Goal: Information Seeking & Learning: Learn about a topic

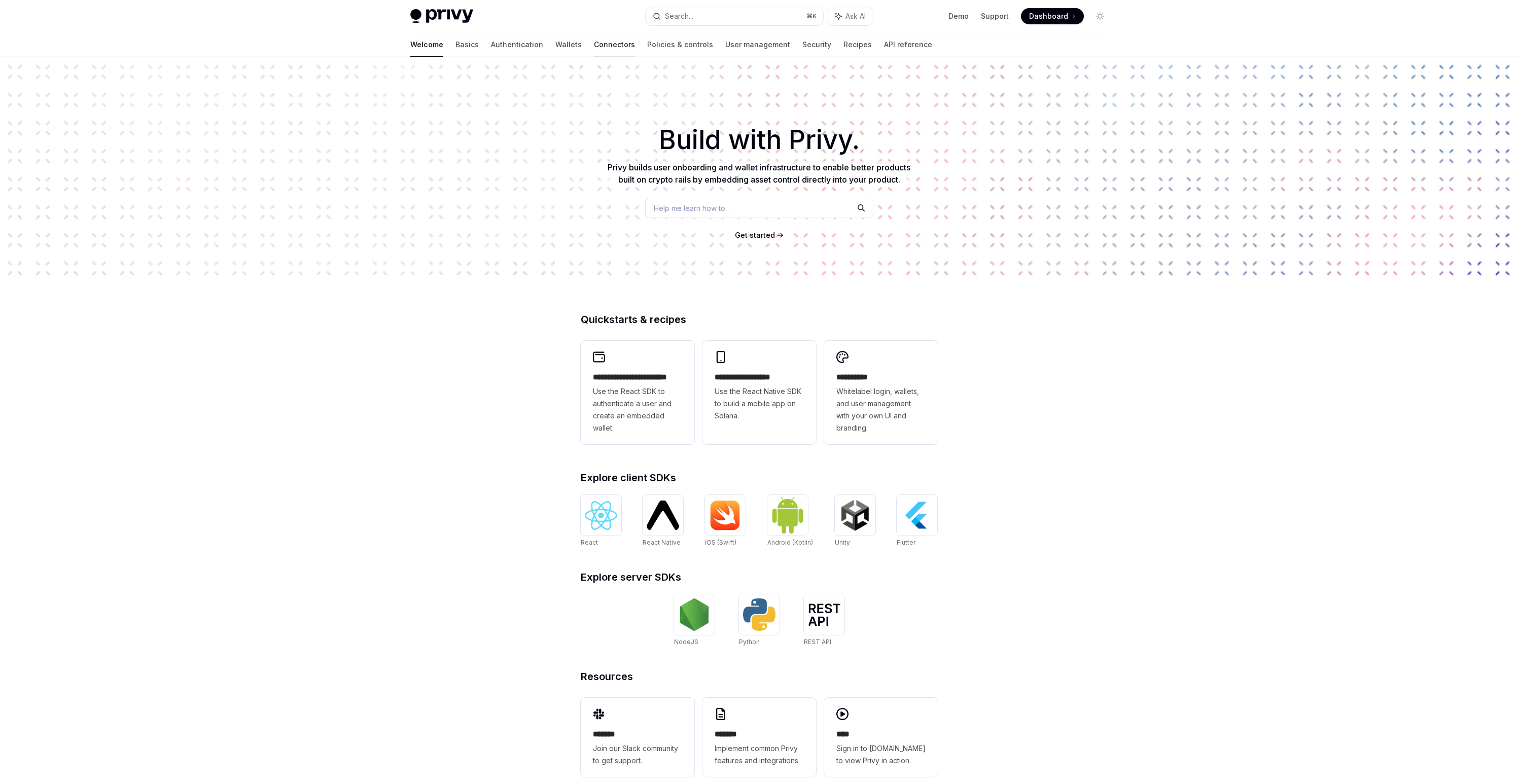
click at [594, 46] on link "Connectors" at bounding box center [614, 44] width 41 height 24
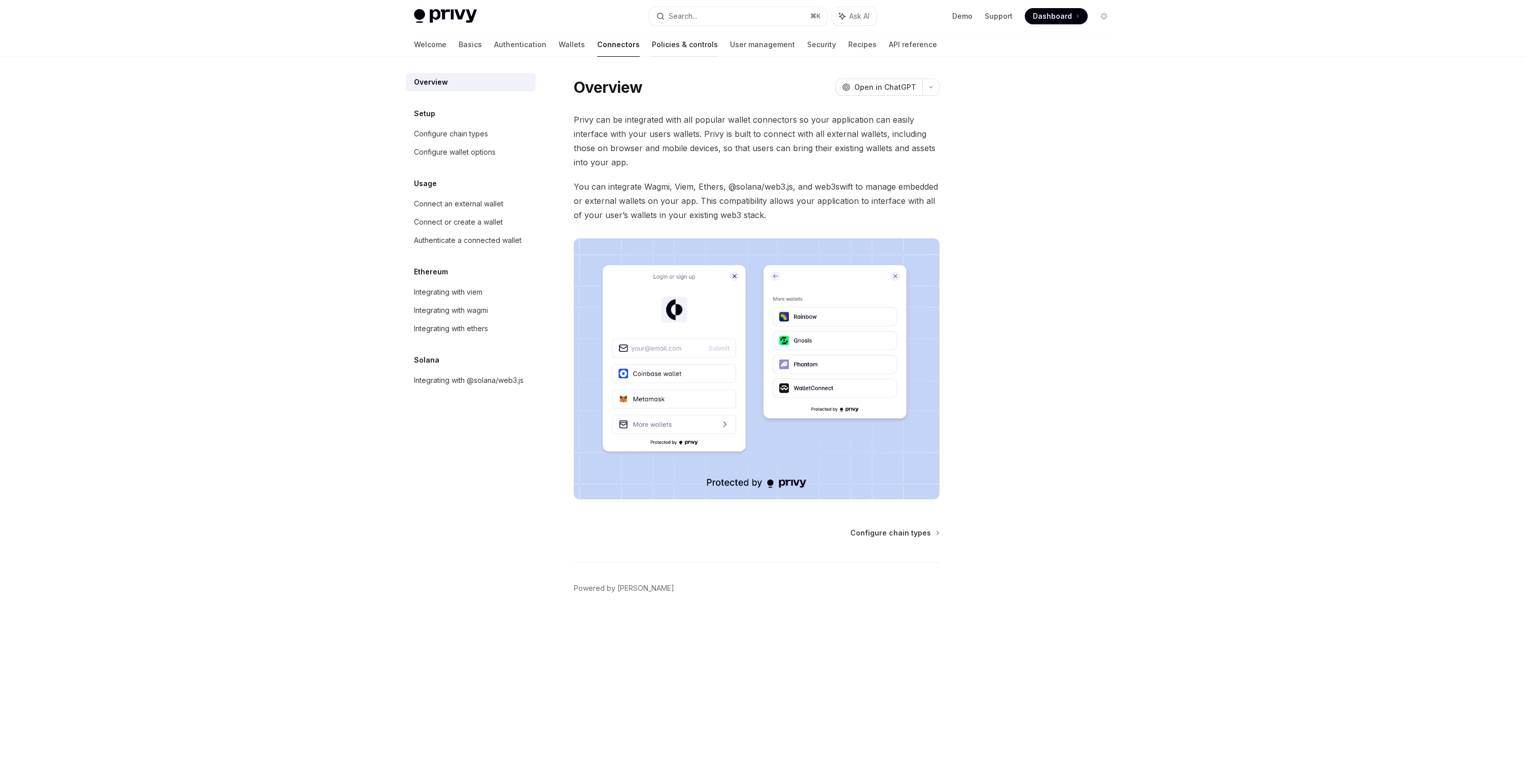
click at [652, 52] on link "Policies & controls" at bounding box center [684, 44] width 66 height 24
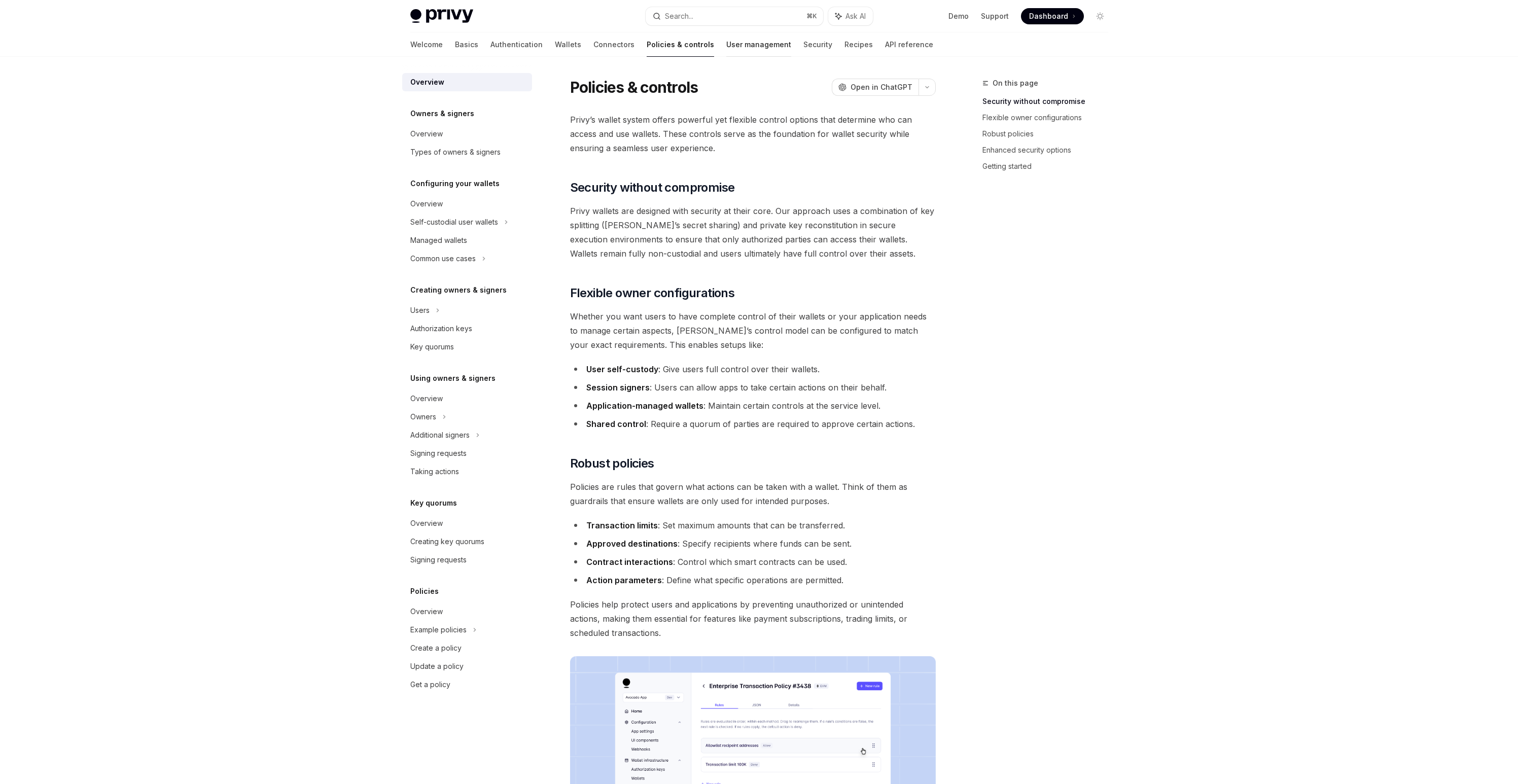
click at [726, 46] on link "User management" at bounding box center [759, 44] width 65 height 24
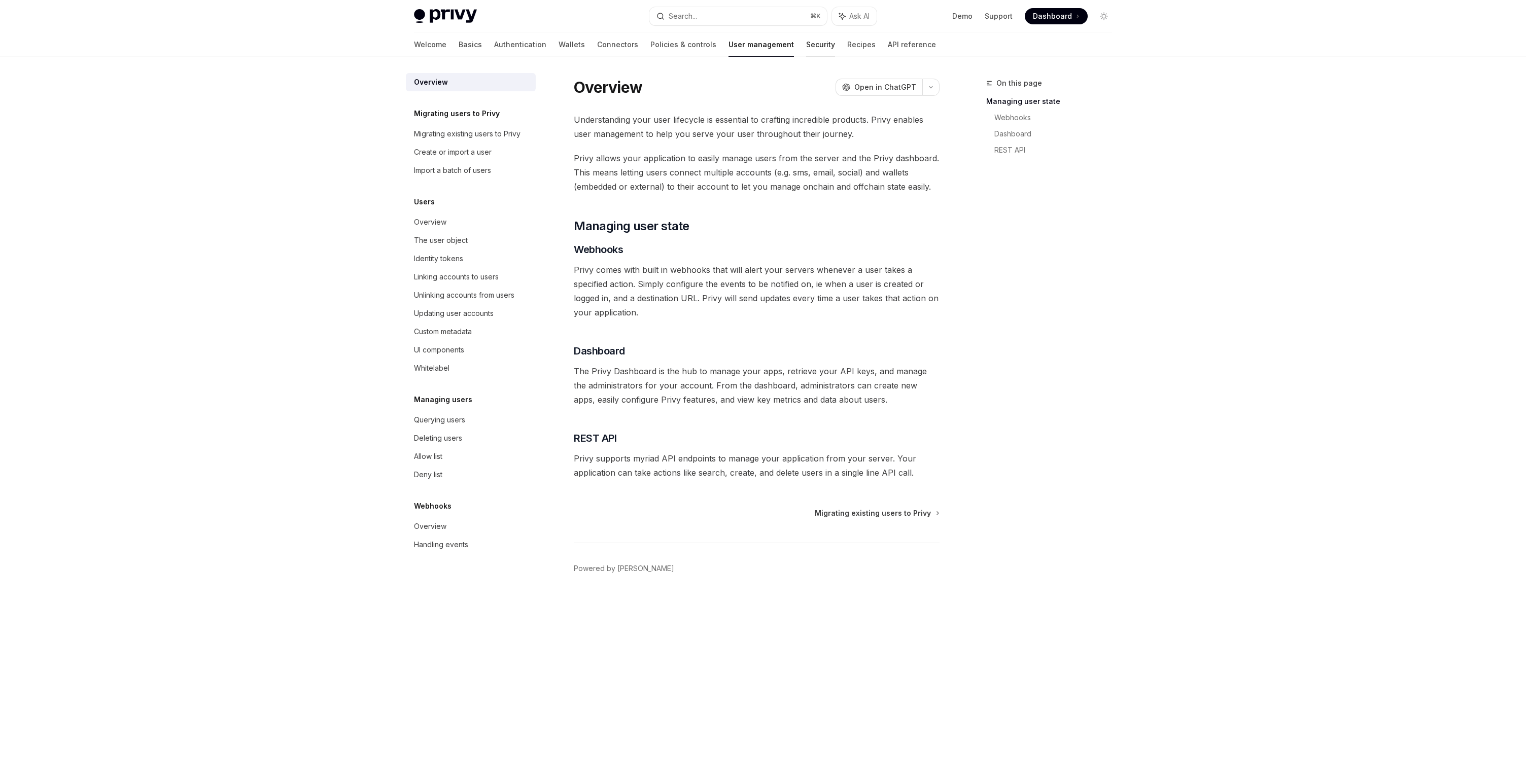
click at [806, 49] on link "Security" at bounding box center [820, 44] width 29 height 24
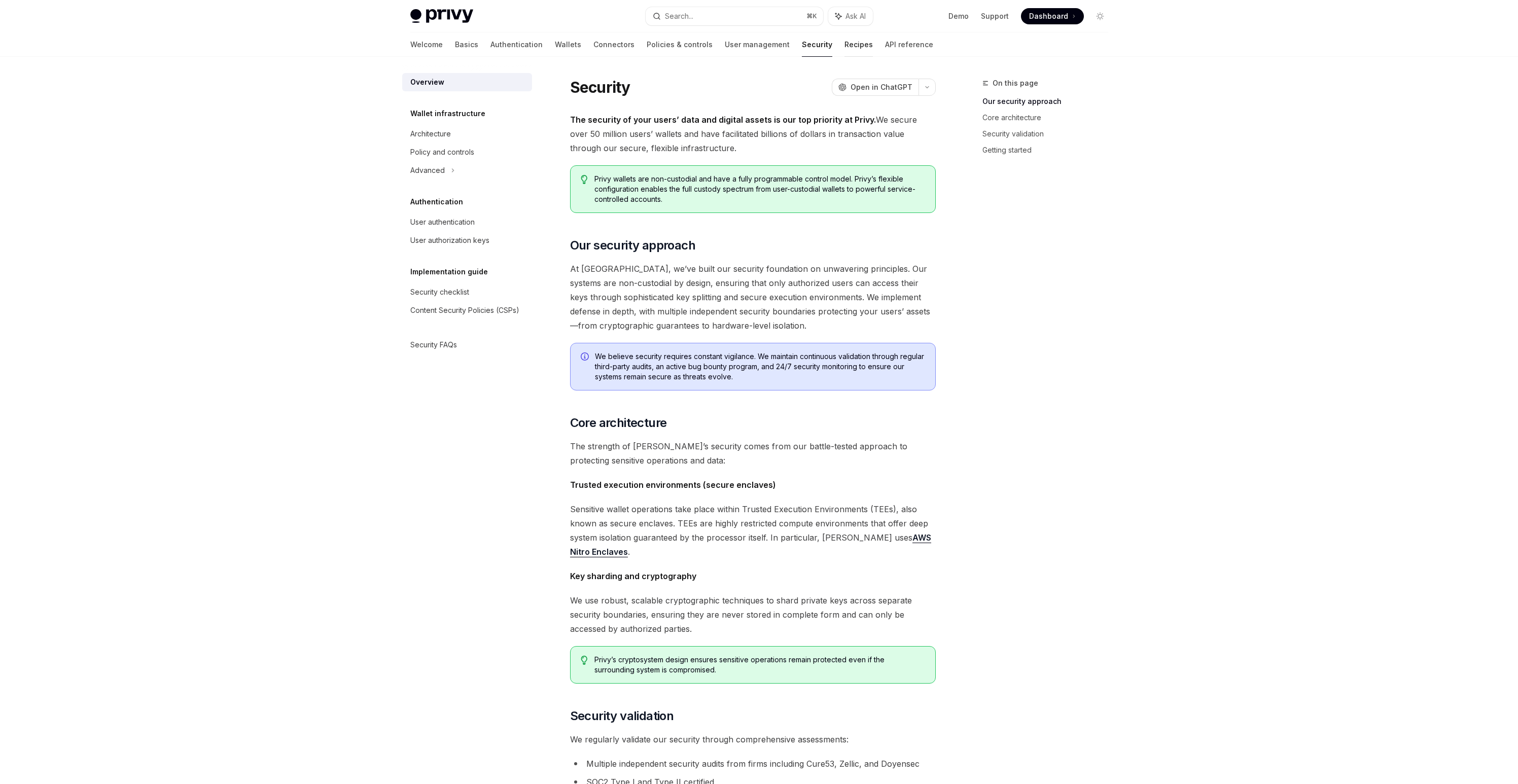
click at [845, 46] on link "Recipes" at bounding box center [859, 44] width 28 height 24
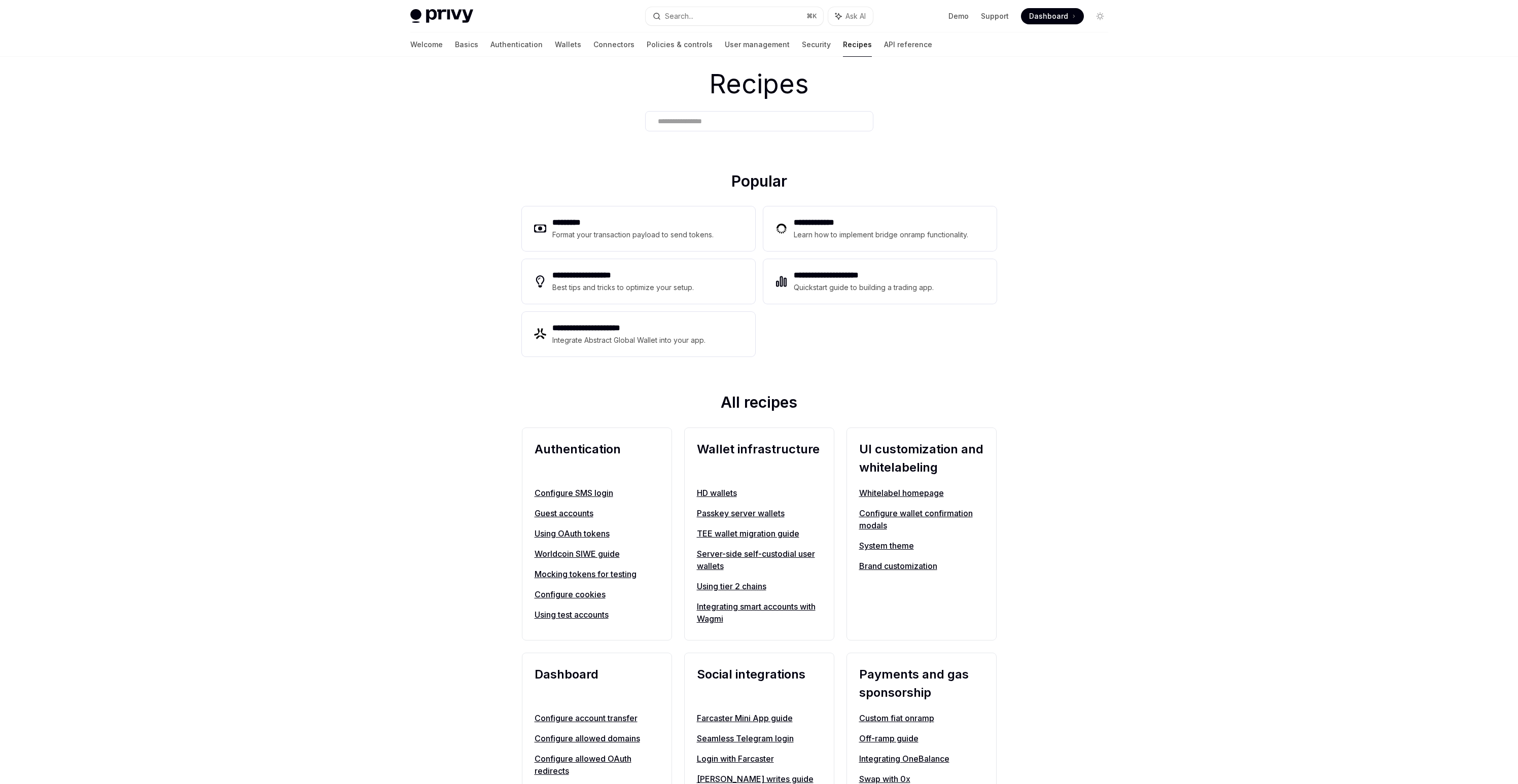
scroll to position [192, 0]
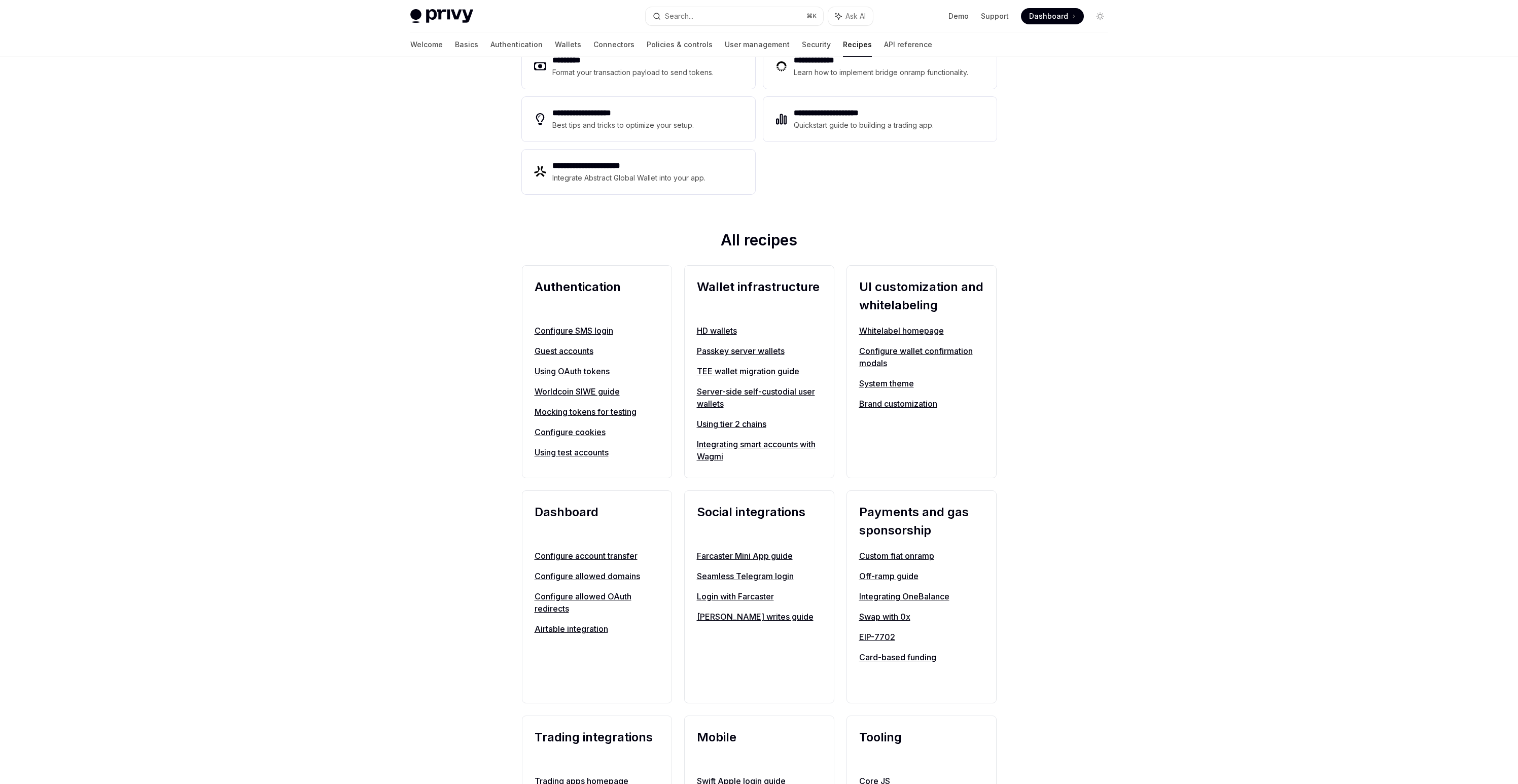
click at [750, 370] on link "TEE wallet migration guide" at bounding box center [759, 371] width 125 height 12
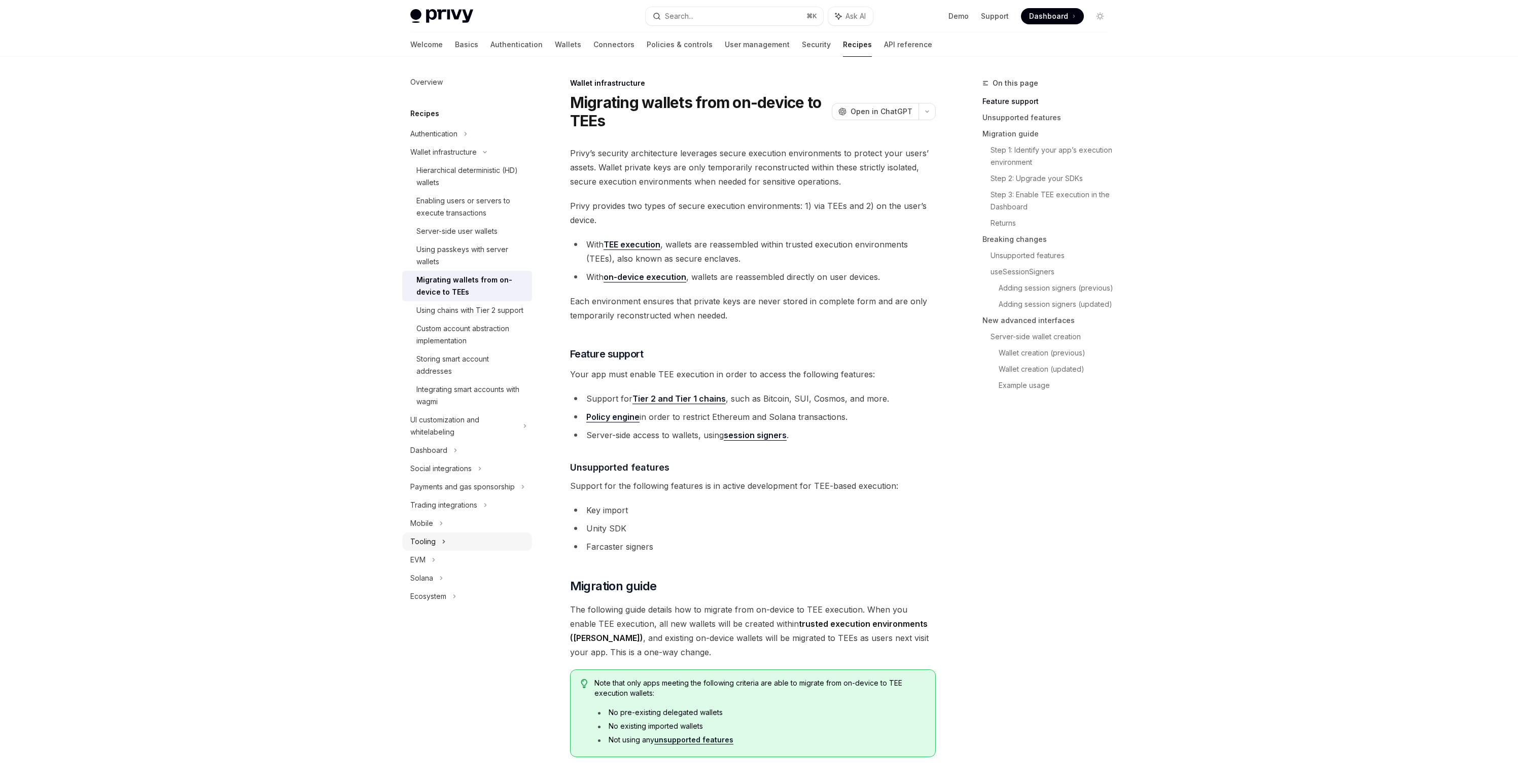
click at [433, 545] on div "Tooling" at bounding box center [423, 541] width 25 height 12
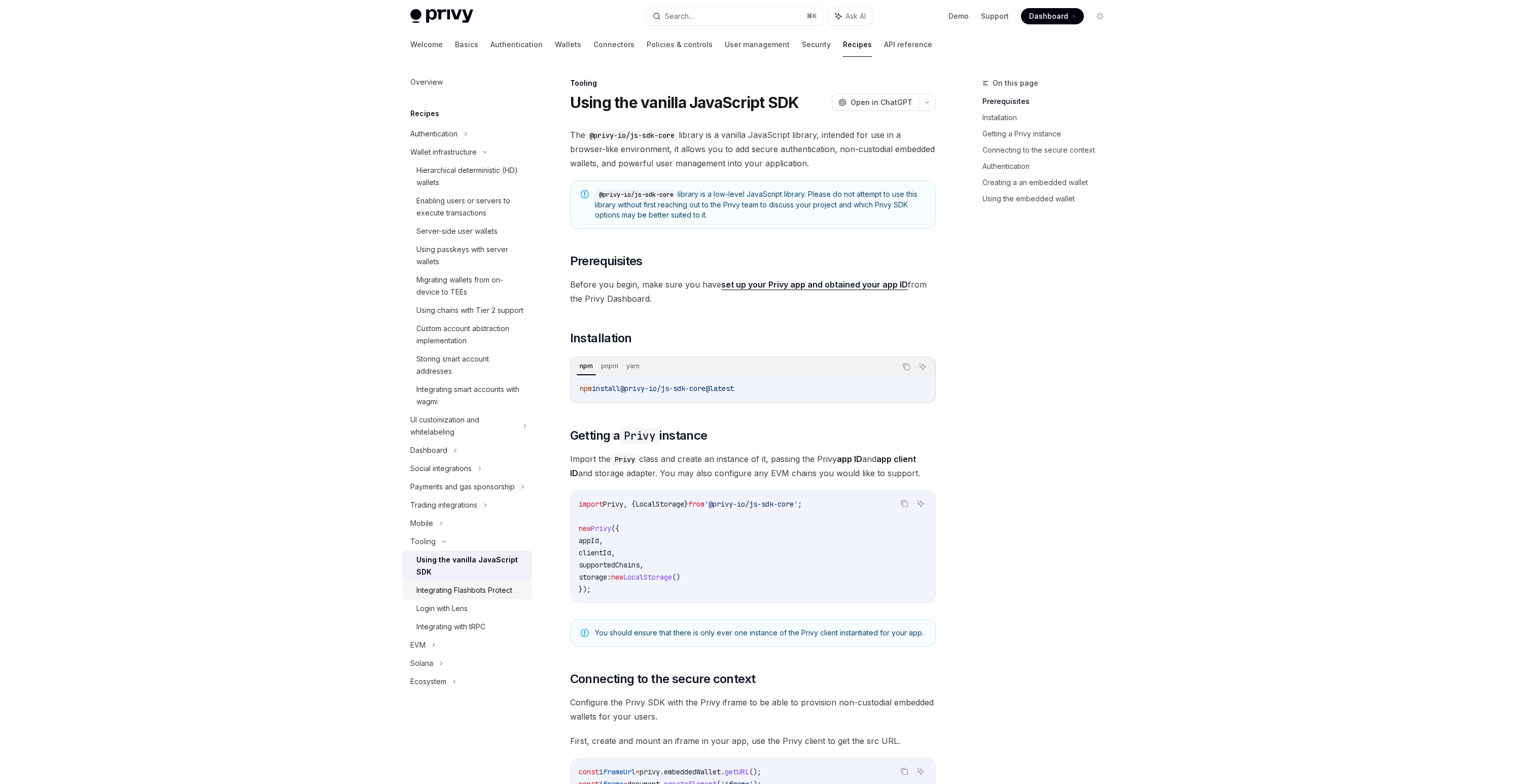
click at [478, 590] on div "Integrating Flashbots Protect" at bounding box center [464, 590] width 96 height 12
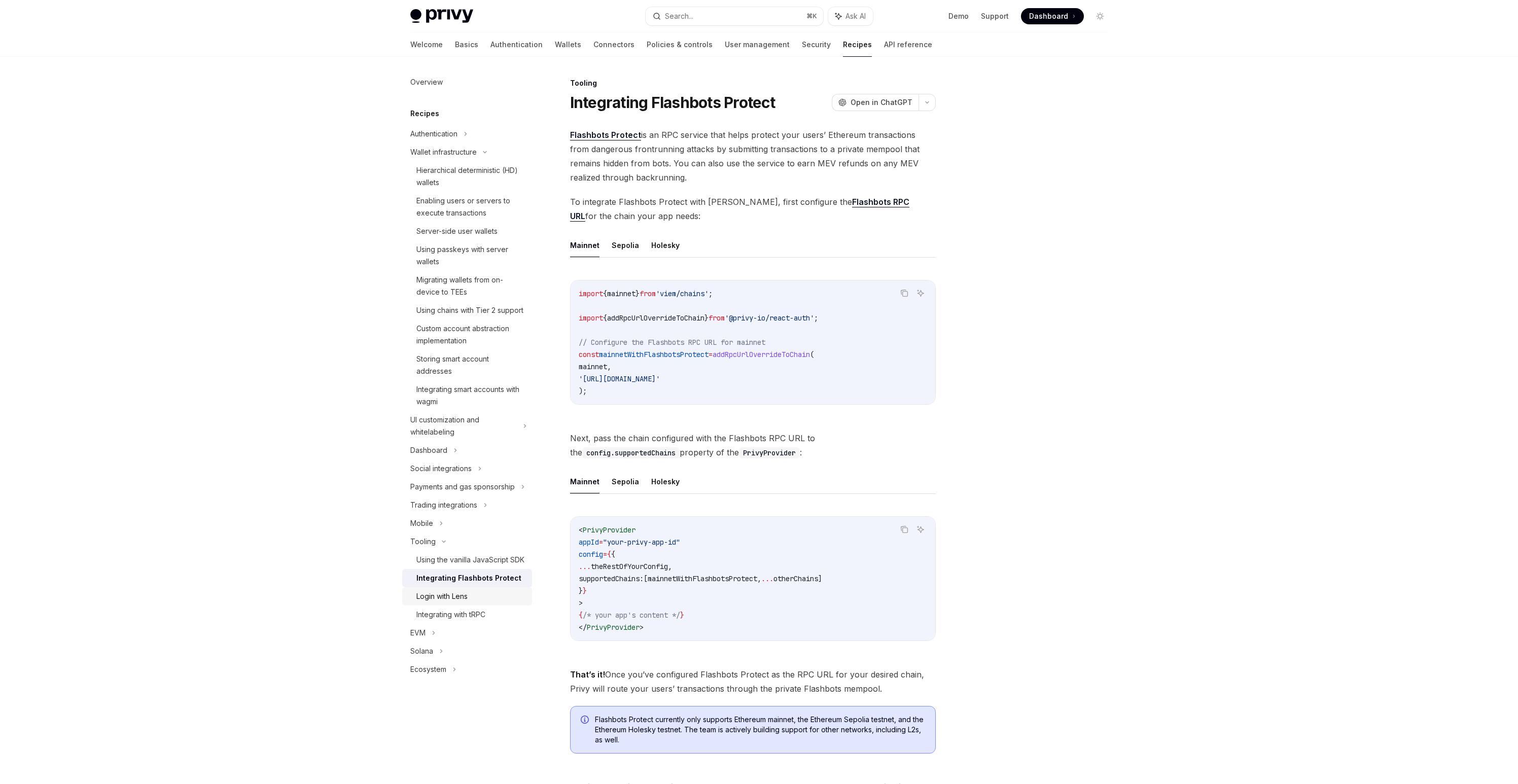
click at [479, 595] on div "Login with Lens" at bounding box center [471, 596] width 110 height 12
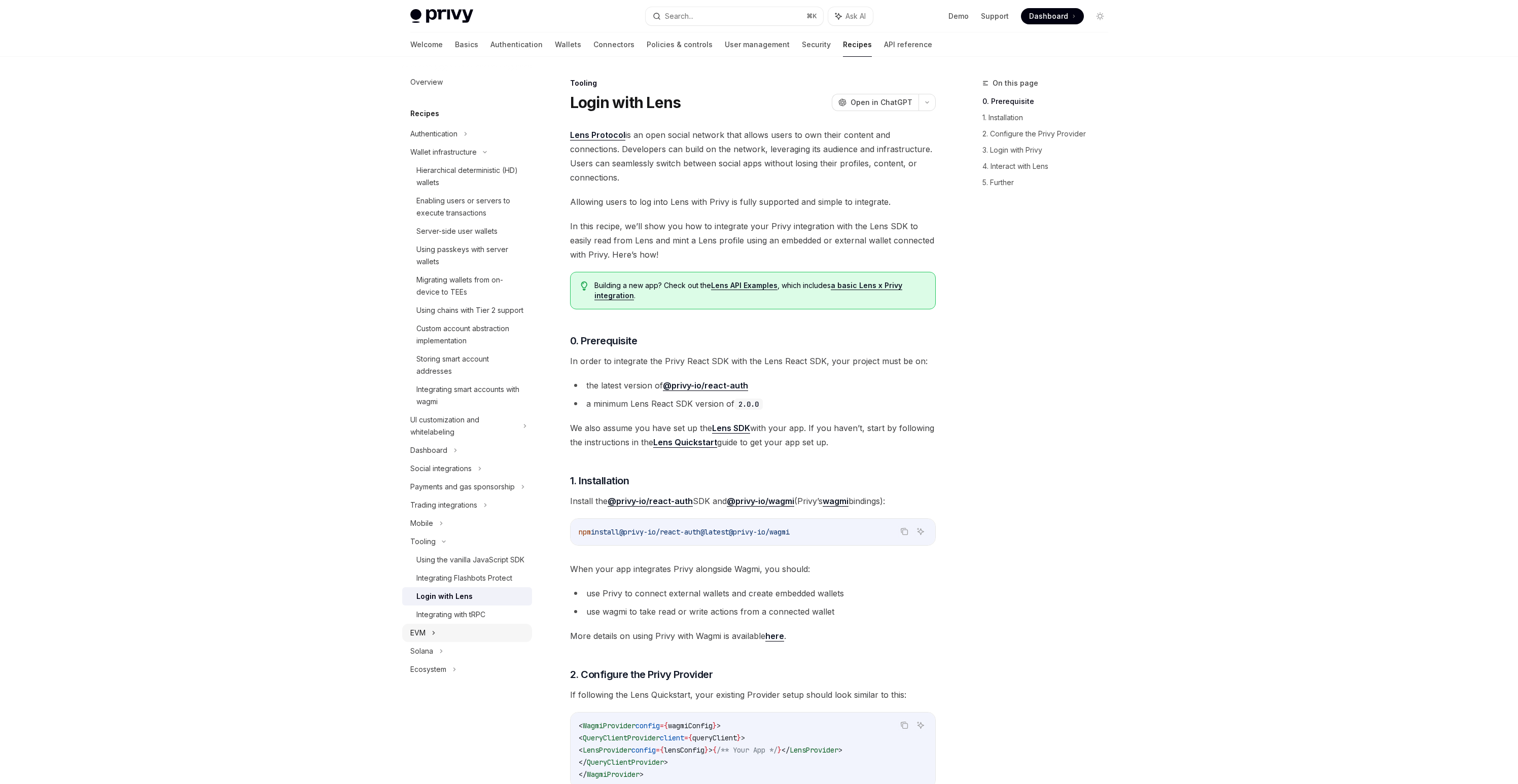
click at [432, 637] on icon at bounding box center [434, 632] width 4 height 12
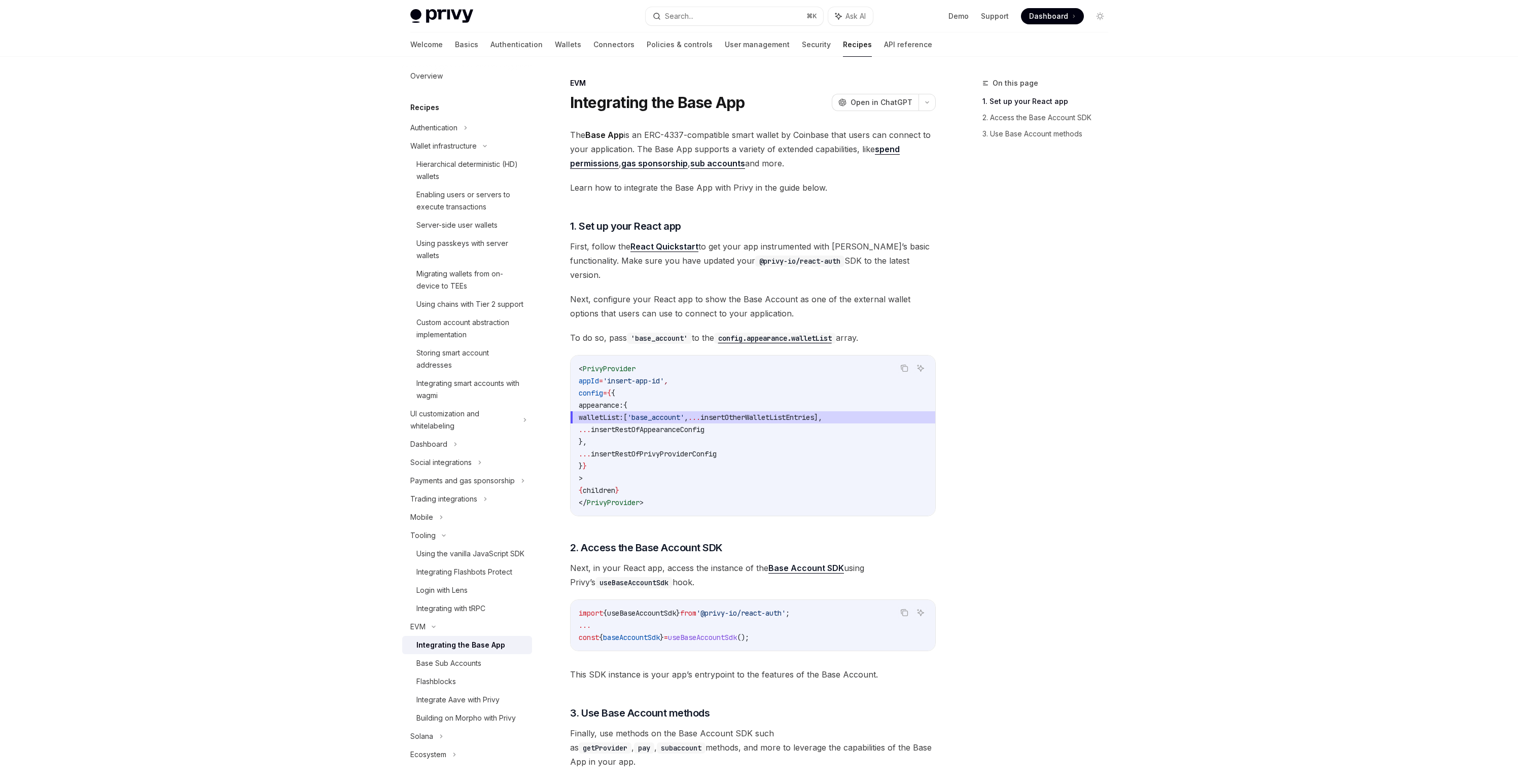
scroll to position [43, 0]
click at [468, 660] on div "Base Sub Accounts" at bounding box center [449, 663] width 65 height 12
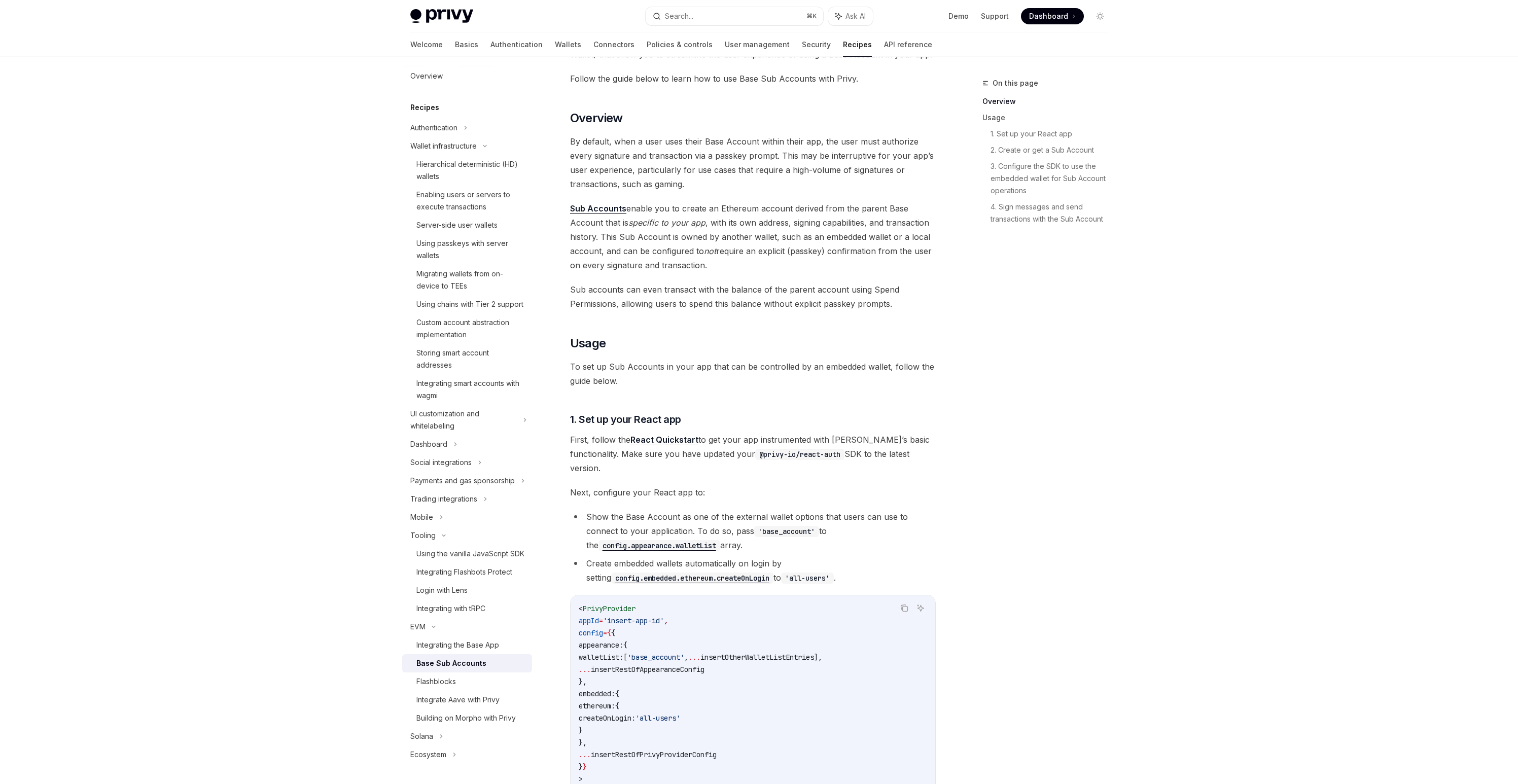
scroll to position [259, 0]
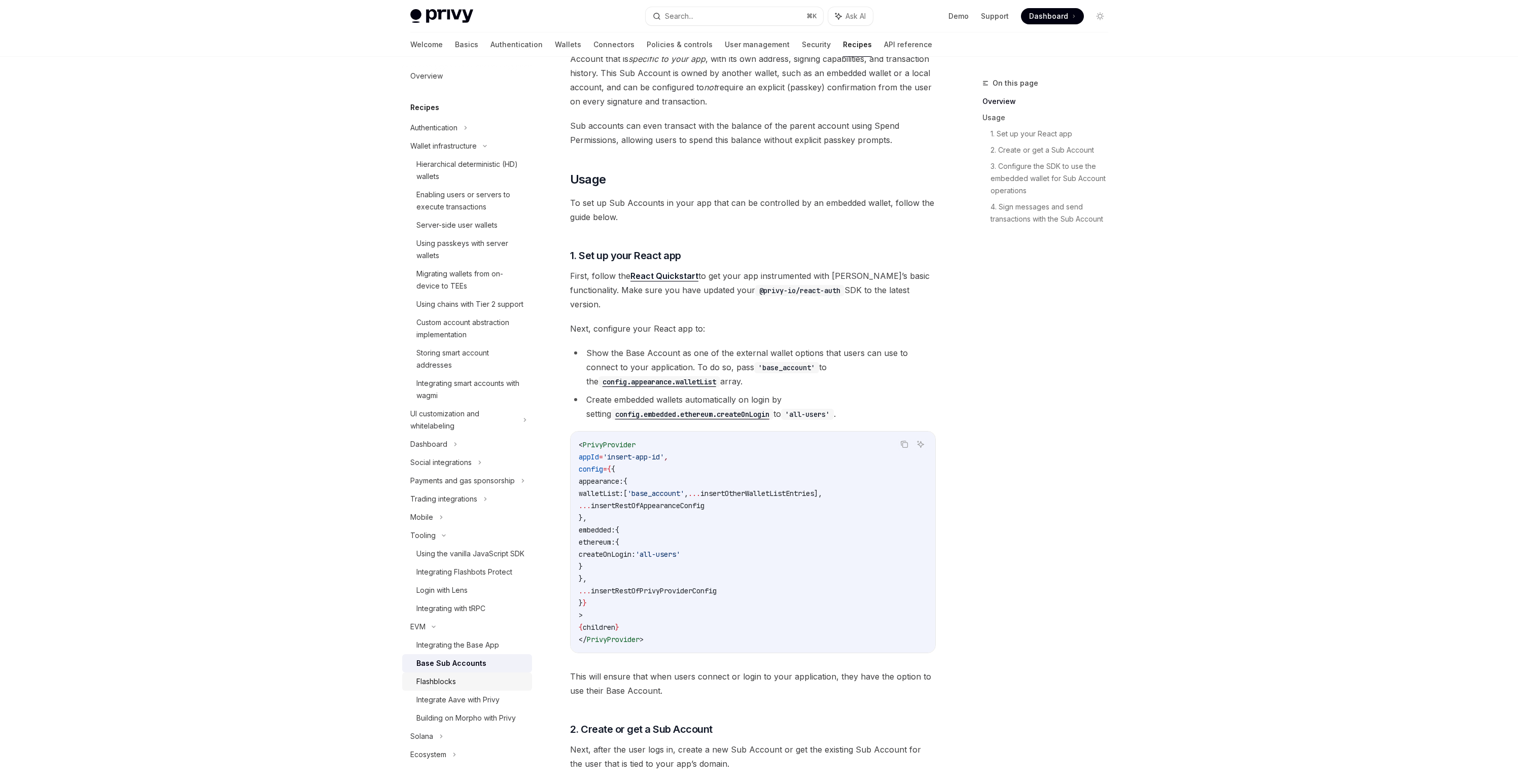
click at [450, 683] on div "Flashblocks" at bounding box center [436, 682] width 40 height 12
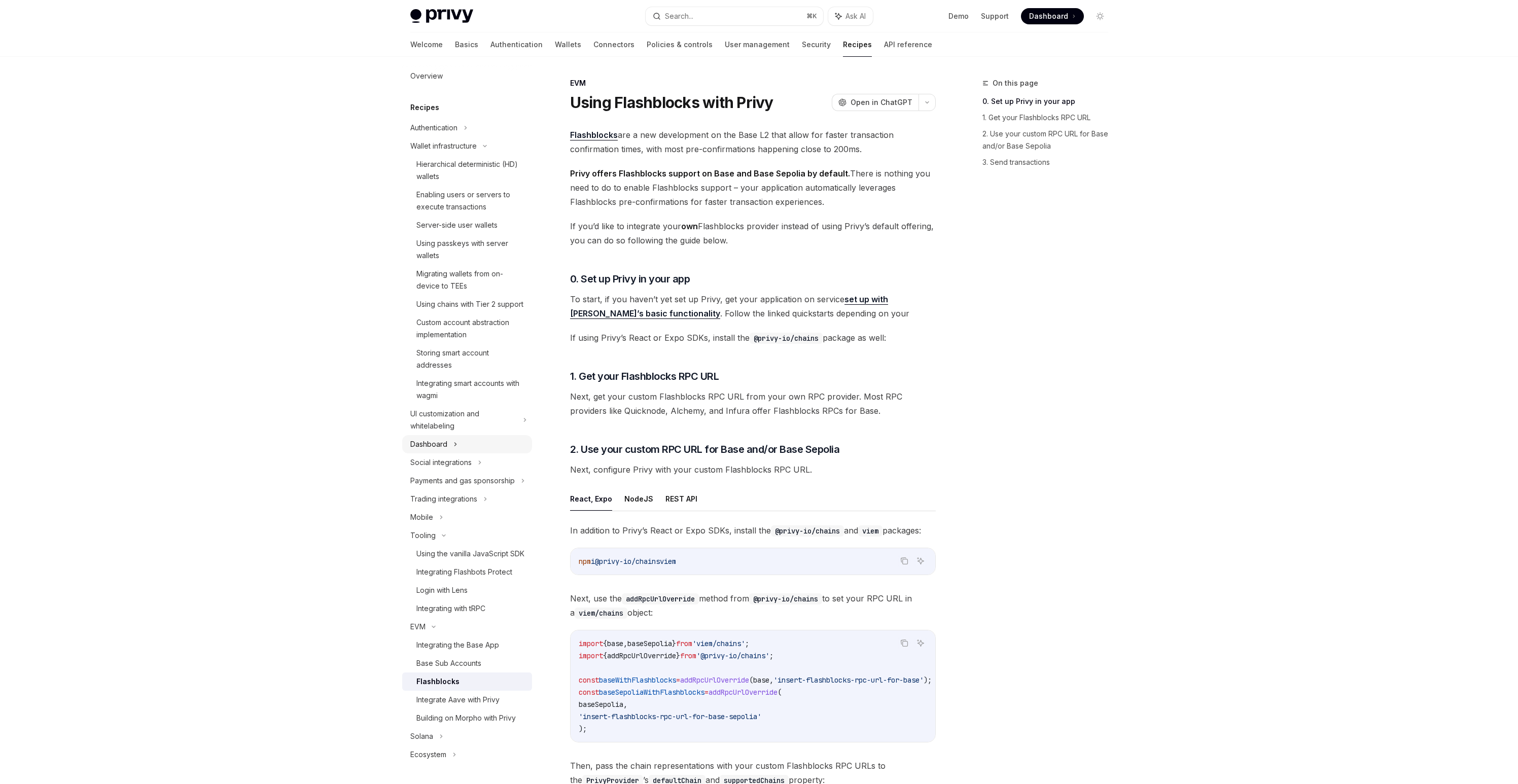
click at [451, 435] on div "Dashboard" at bounding box center [467, 444] width 130 height 18
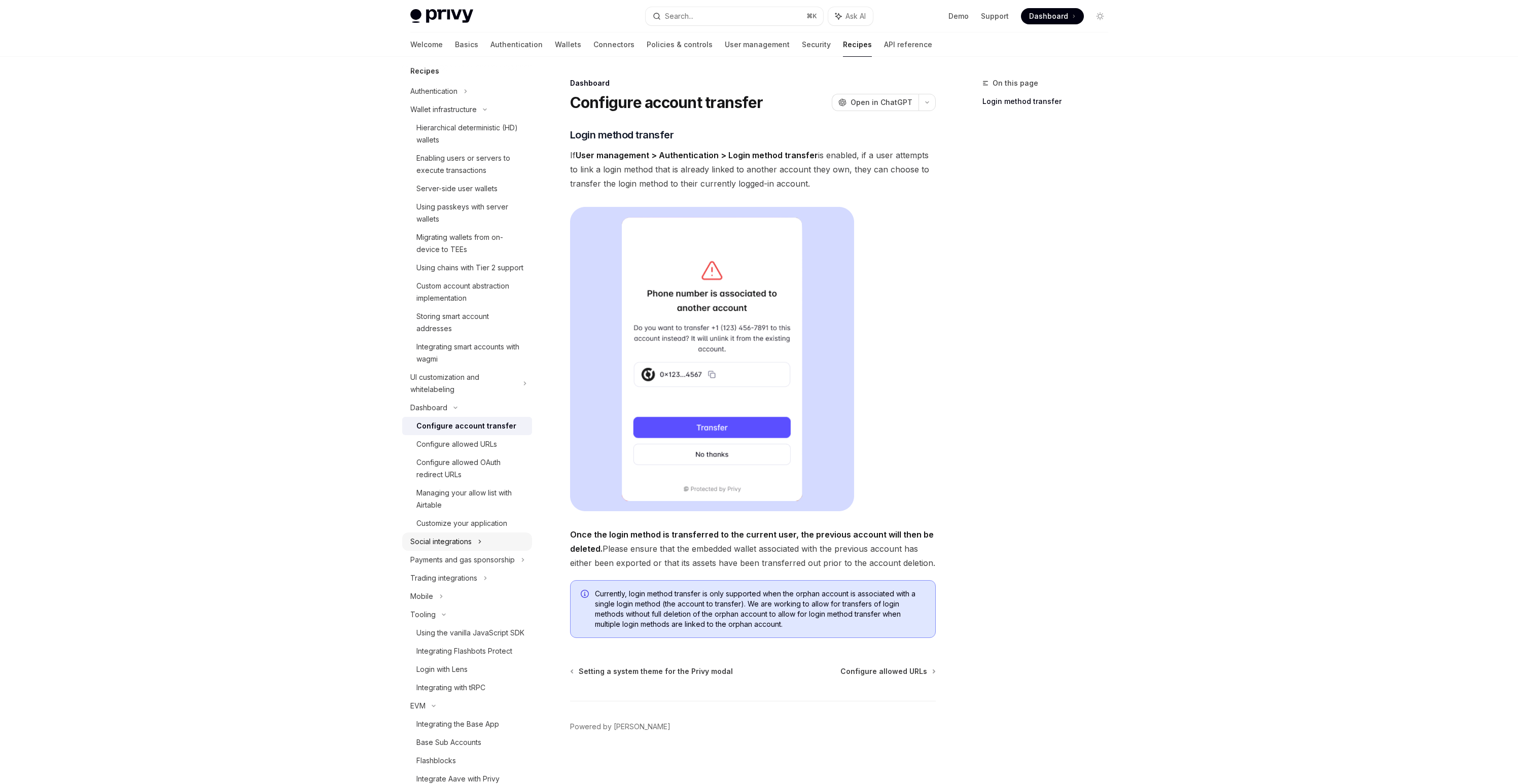
click at [457, 548] on div "Social integrations" at bounding box center [441, 541] width 62 height 12
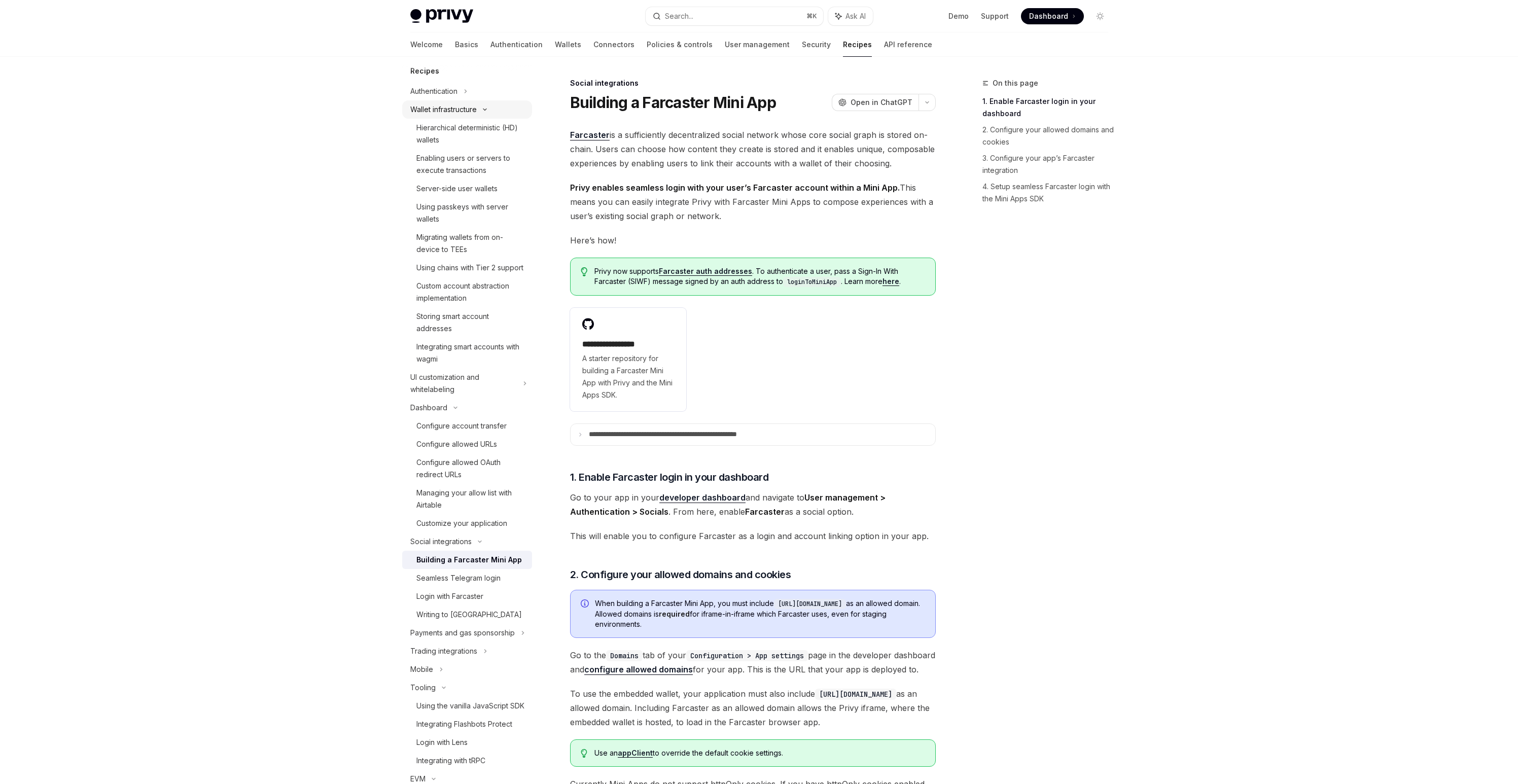
click at [444, 111] on div "Wallet infrastructure" at bounding box center [444, 110] width 66 height 12
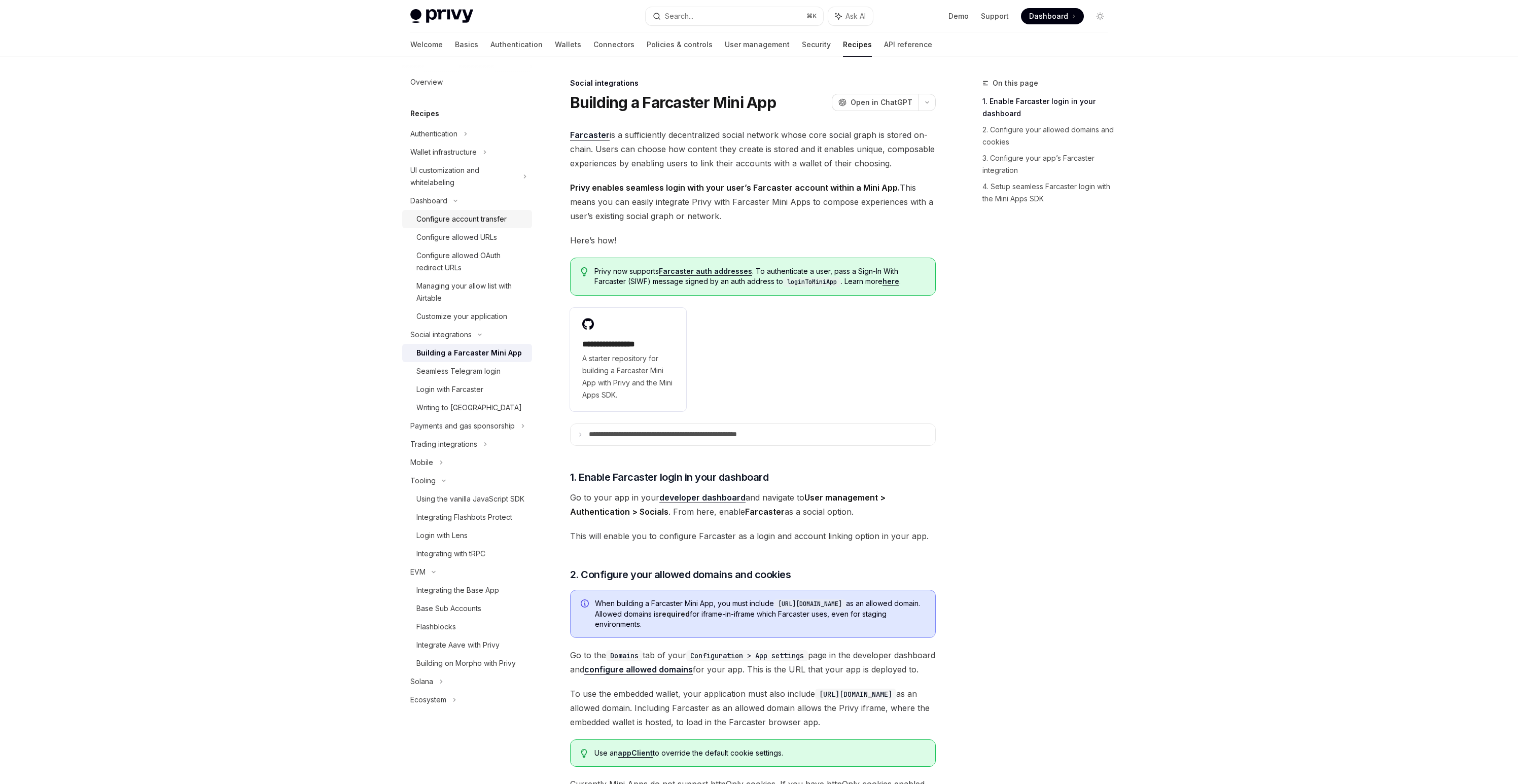
click at [452, 220] on div "Configure account transfer" at bounding box center [461, 219] width 90 height 12
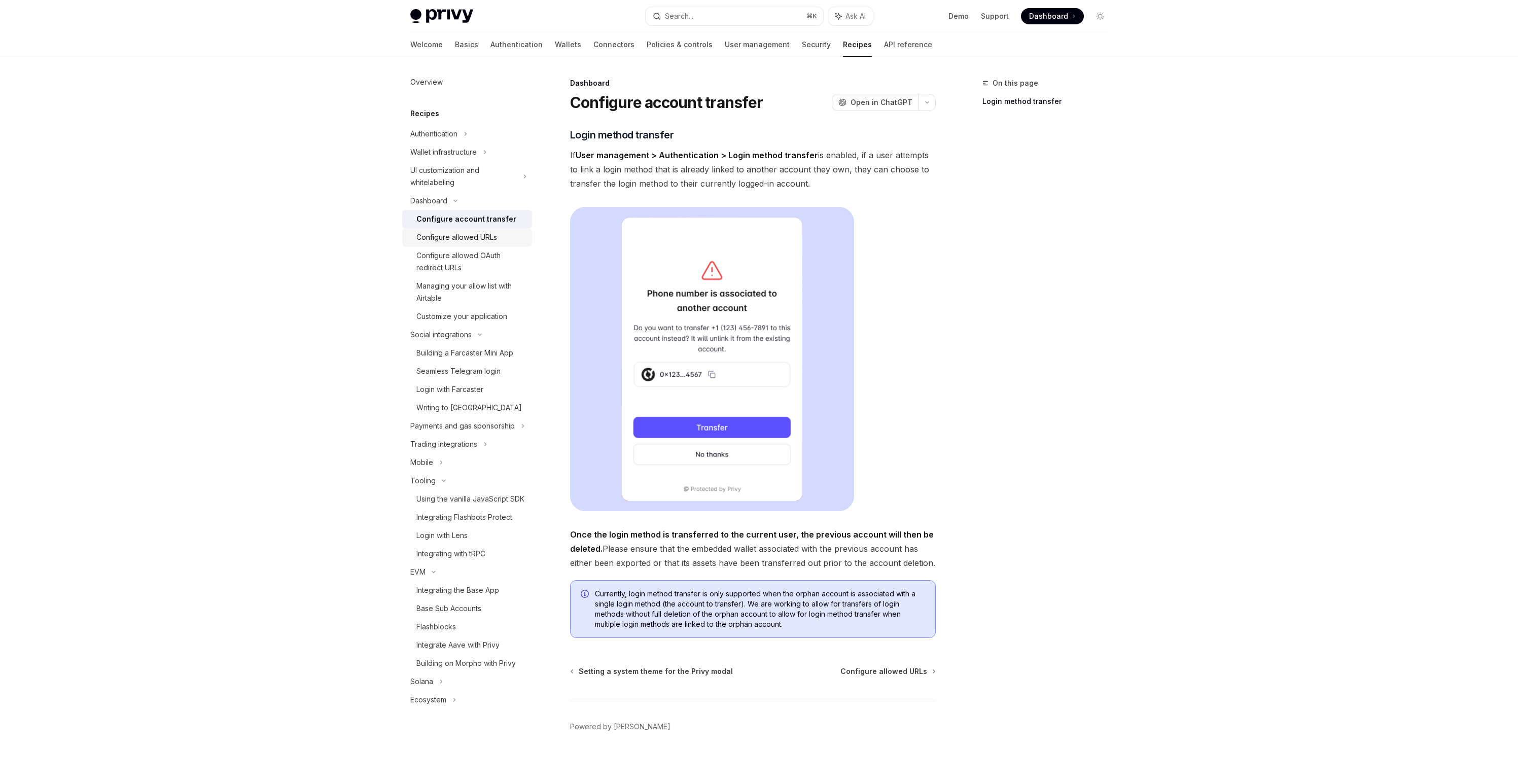
click at [461, 244] on link "Configure allowed URLs" at bounding box center [467, 237] width 130 height 18
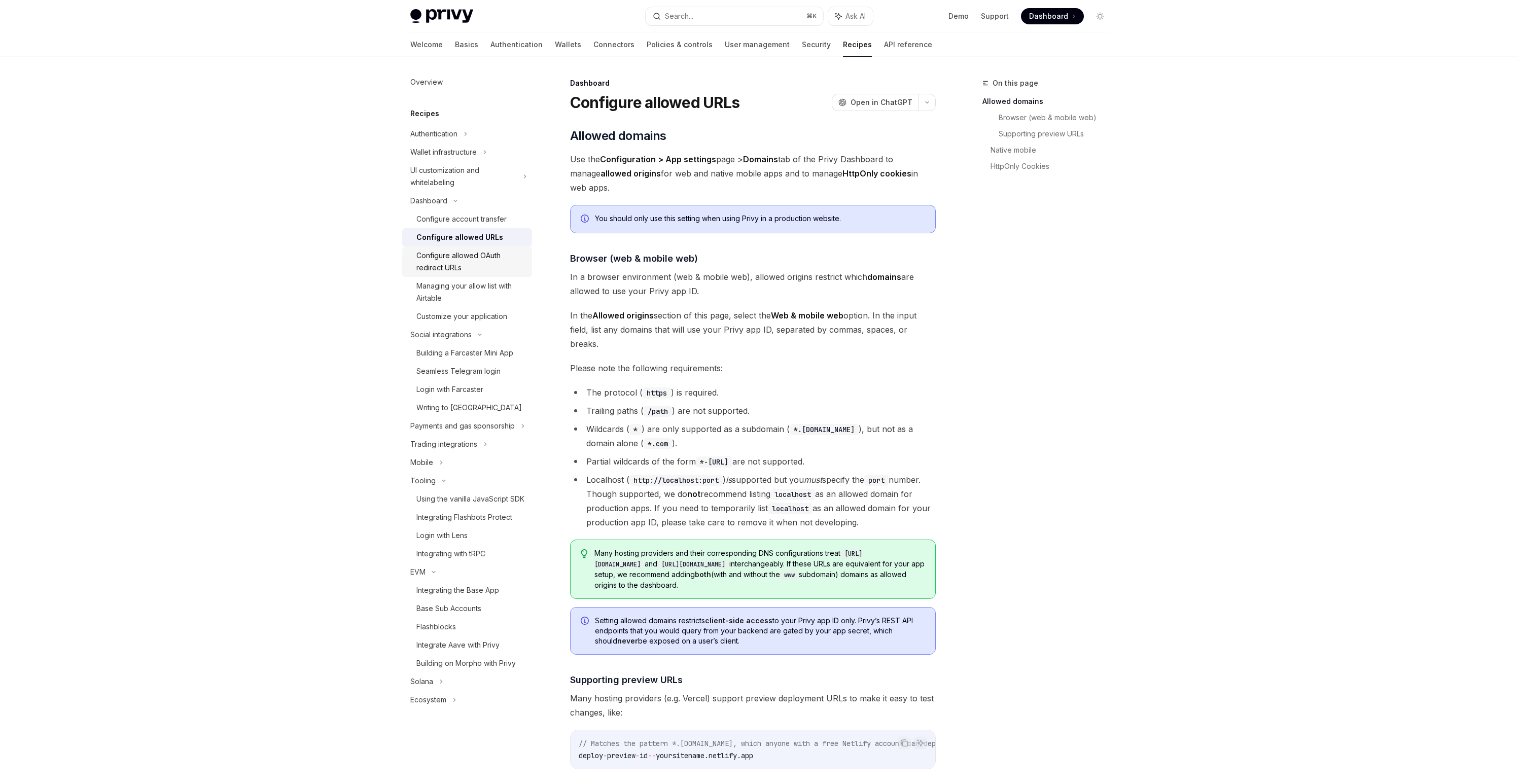
click at [464, 263] on div "Configure allowed OAuth redirect URLs" at bounding box center [471, 261] width 110 height 24
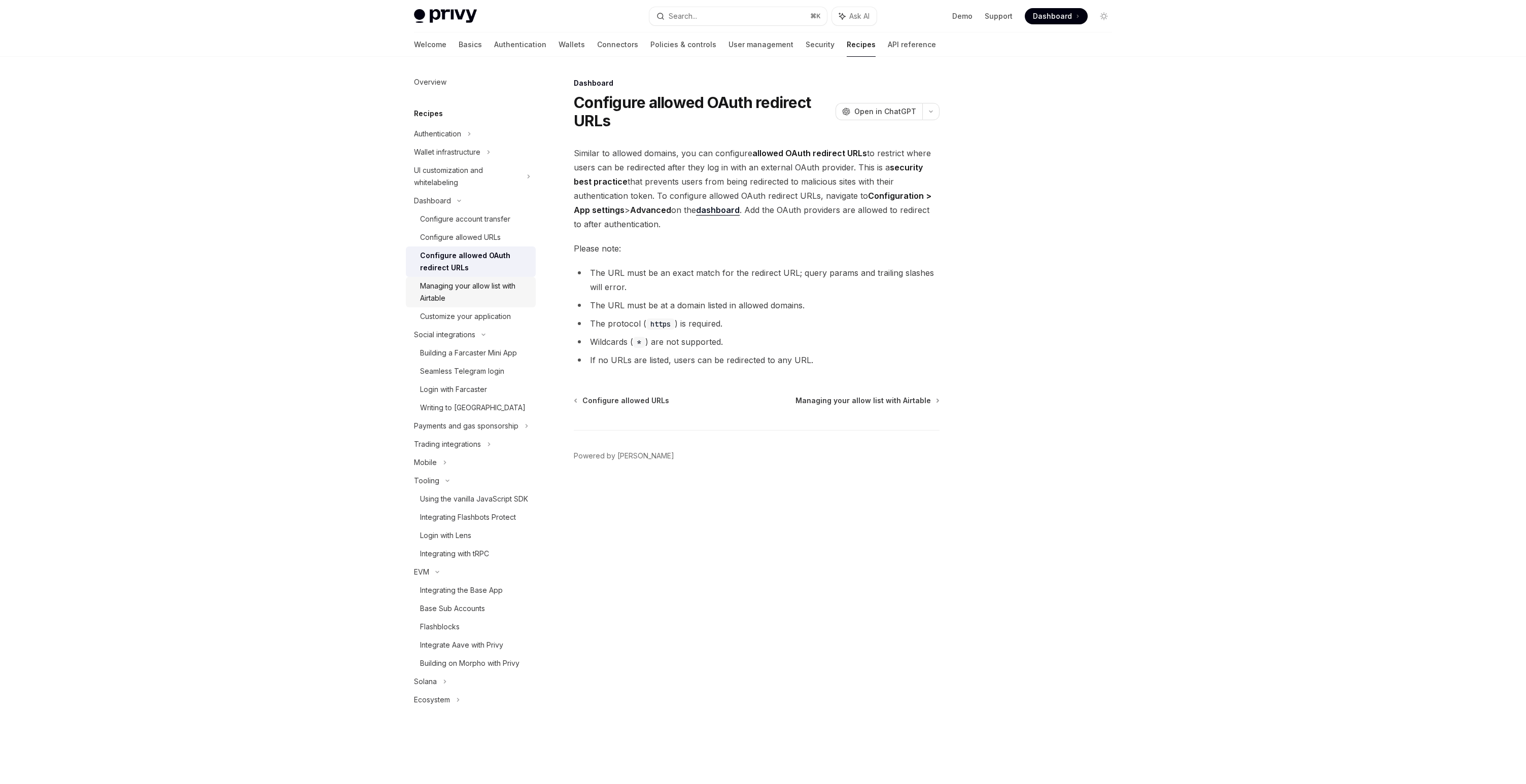
click at [474, 295] on div "Managing your allow list with Airtable" at bounding box center [475, 292] width 110 height 24
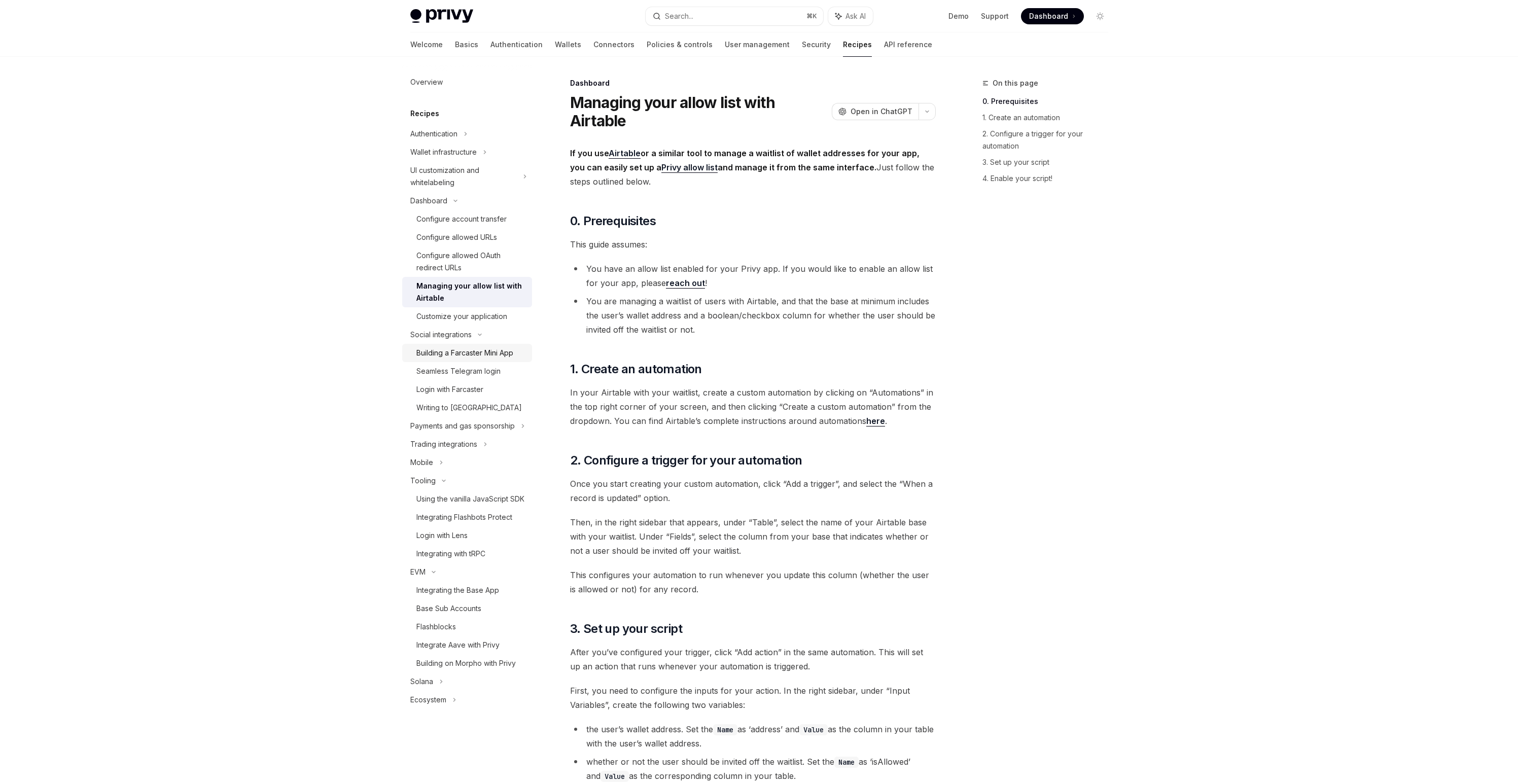
click at [481, 355] on div "Building a Farcaster Mini App" at bounding box center [465, 353] width 97 height 12
type textarea "*"
